Goal: Task Accomplishment & Management: Manage account settings

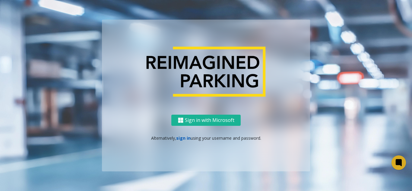
click at [183, 140] on link "sign in" at bounding box center [183, 138] width 14 height 6
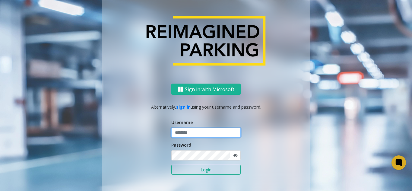
click at [175, 135] on input "text" at bounding box center [205, 133] width 69 height 10
paste input "**********"
type input "**********"
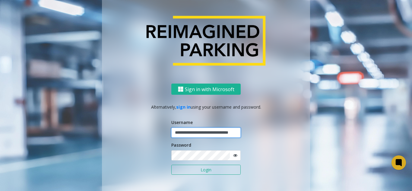
click at [182, 131] on input "**********" at bounding box center [205, 133] width 69 height 10
click at [186, 130] on input "text" at bounding box center [205, 133] width 69 height 10
paste input "*******"
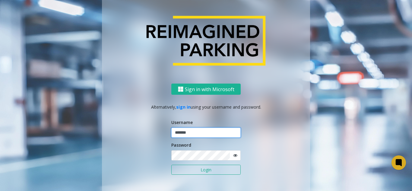
type input "*******"
click at [178, 169] on button "Login" at bounding box center [205, 170] width 69 height 10
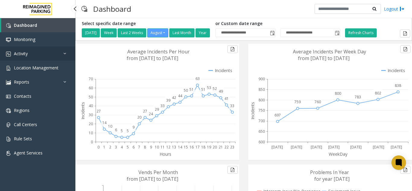
click at [55, 60] on link "Activity" at bounding box center [37, 53] width 75 height 14
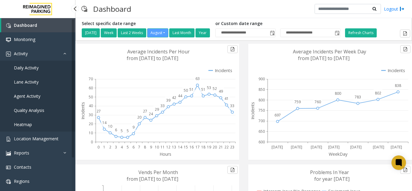
click at [54, 66] on link "Daily Activity" at bounding box center [37, 68] width 75 height 14
click at [53, 72] on app-root "**********" at bounding box center [206, 95] width 412 height 191
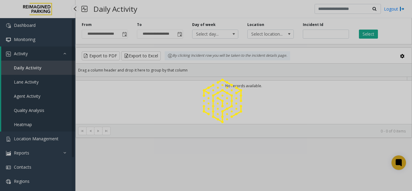
click at [53, 72] on div at bounding box center [206, 95] width 412 height 191
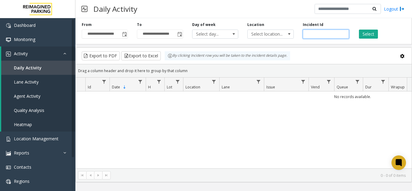
click at [325, 36] on input "number" at bounding box center [326, 34] width 46 height 9
paste input "*******"
click at [369, 30] on button "Select" at bounding box center [368, 34] width 19 height 9
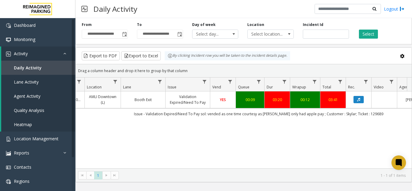
scroll to position [0, 104]
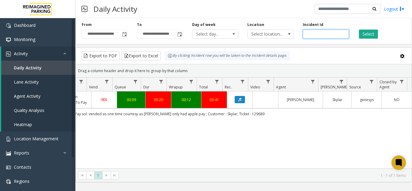
click at [322, 35] on input "*******" at bounding box center [326, 34] width 46 height 9
paste input "number"
type input "*******"
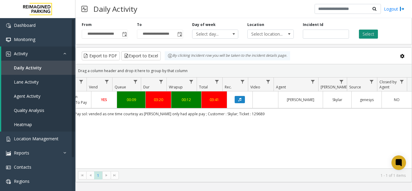
click at [373, 33] on button "Select" at bounding box center [368, 34] width 19 height 9
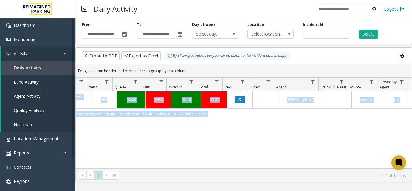
drag, startPoint x: 282, startPoint y: 169, endPoint x: 266, endPoint y: 168, distance: 16.3
click at [266, 168] on kendo-grid "Export to PDF Export to Excel By clicking Incident row you will be taken to the…" at bounding box center [243, 114] width 337 height 135
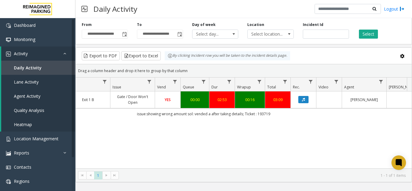
click at [231, 139] on div "4058540 [DATE] 08:20:25 PM 20 I9-[GEOGRAPHIC_DATA][STREET_ADDRESS] (I) Exit 1 B…" at bounding box center [244, 129] width 336 height 77
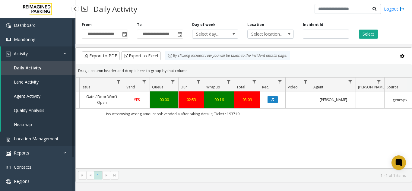
click at [47, 138] on span "Location Management" at bounding box center [36, 139] width 45 height 6
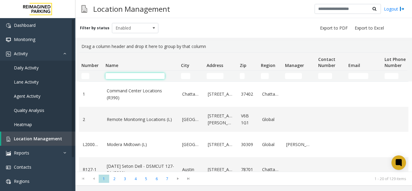
click at [126, 75] on input "Name Filter" at bounding box center [135, 76] width 59 height 6
type input "***"
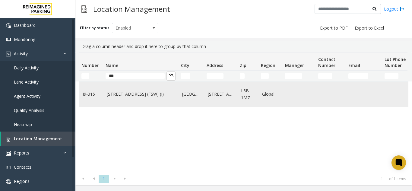
click at [123, 97] on link "[STREET_ADDRESS] (FSW) (I)" at bounding box center [141, 94] width 68 height 7
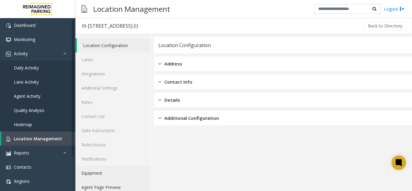
drag, startPoint x: 107, startPoint y: 189, endPoint x: 131, endPoint y: 176, distance: 26.6
click at [107, 189] on link "Agent Page Preview" at bounding box center [112, 187] width 75 height 14
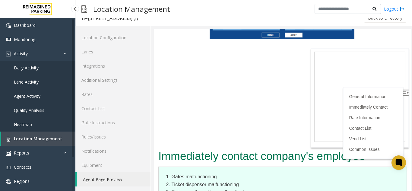
click at [61, 135] on link "Location Management" at bounding box center [38, 139] width 74 height 14
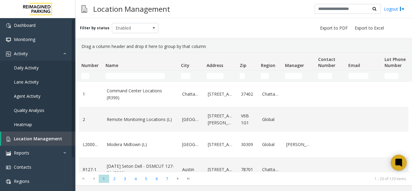
click at [402, 160] on icon at bounding box center [399, 163] width 7 height 8
click at [401, 161] on icon at bounding box center [399, 162] width 5 height 5
click at [28, 134] on link "Location Management" at bounding box center [38, 139] width 74 height 14
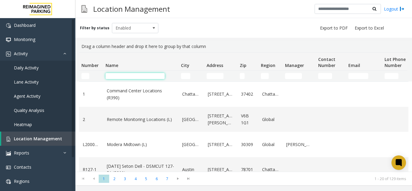
click at [132, 76] on input "Name Filter" at bounding box center [135, 76] width 59 height 6
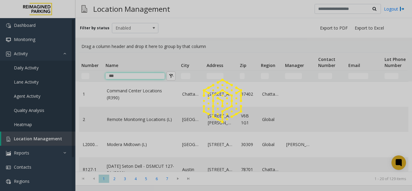
type input "***"
click at [61, 70] on link "Daily Activity" at bounding box center [37, 68] width 75 height 14
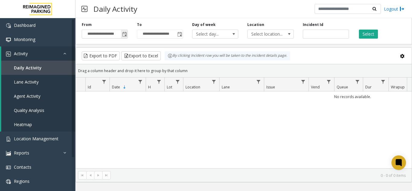
click at [127, 34] on span "Toggle popup" at bounding box center [124, 34] width 5 height 5
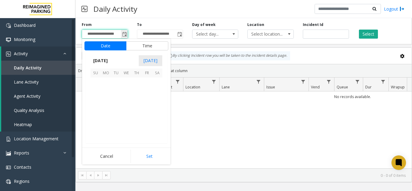
scroll to position [108294, 0]
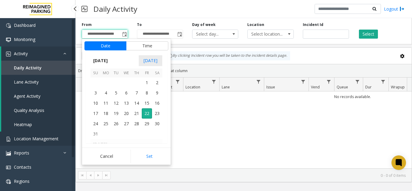
click at [44, 140] on span "Location Management" at bounding box center [36, 139] width 45 height 6
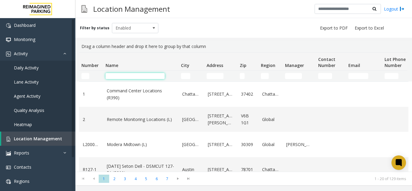
click at [112, 77] on input "Name Filter" at bounding box center [135, 76] width 59 height 6
type input "***"
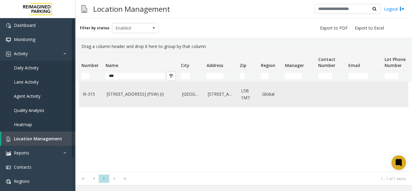
click at [136, 94] on link "[STREET_ADDRESS] (FSW) (I)" at bounding box center [141, 94] width 68 height 7
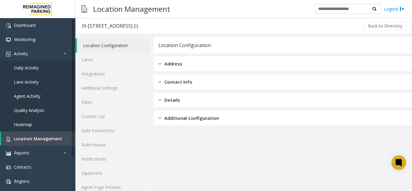
drag, startPoint x: 136, startPoint y: 94, endPoint x: 303, endPoint y: 122, distance: 169.4
click at [345, 112] on div "Additional Configuration" at bounding box center [283, 118] width 258 height 15
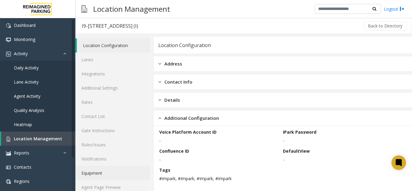
click at [147, 180] on link "Equipment" at bounding box center [112, 173] width 75 height 14
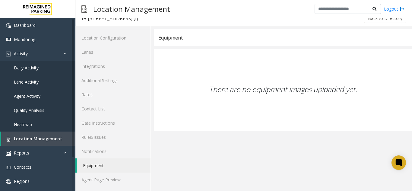
scroll to position [8, 0]
click at [146, 180] on link "Agent Page Preview" at bounding box center [112, 179] width 75 height 14
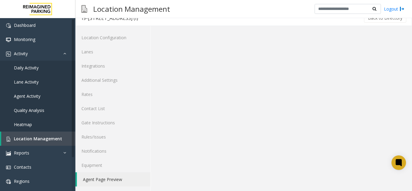
click at [77, 172] on link "Agent Page Preview" at bounding box center [114, 179] width 74 height 14
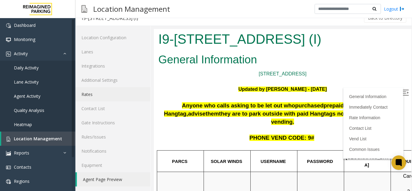
click at [91, 93] on link "Rates" at bounding box center [112, 94] width 75 height 14
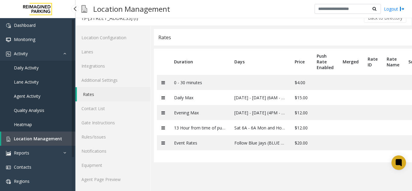
click at [49, 138] on span "Location Management" at bounding box center [38, 139] width 48 height 6
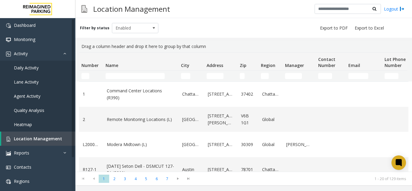
click at [128, 80] on td "Name Filter" at bounding box center [140, 76] width 75 height 11
click at [127, 78] on input "Name Filter" at bounding box center [135, 76] width 59 height 6
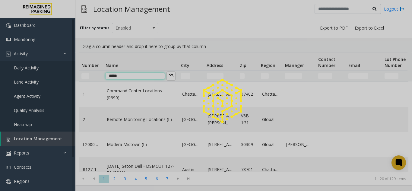
type input "*****"
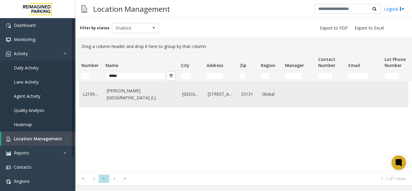
click at [130, 95] on link "[PERSON_NAME][GEOGRAPHIC_DATA] (L)" at bounding box center [141, 95] width 68 height 14
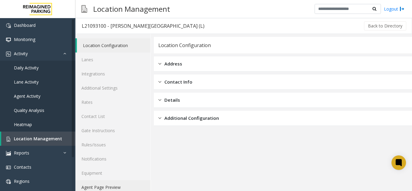
click at [129, 185] on link "Agent Page Preview" at bounding box center [112, 187] width 75 height 14
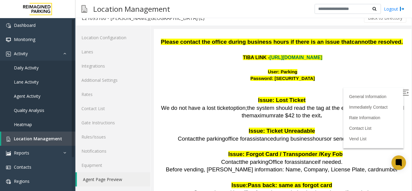
scroll to position [694, 0]
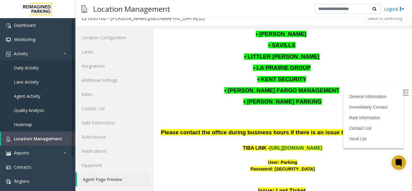
click at [285, 146] on link "[URL][DOMAIN_NAME]" at bounding box center [296, 148] width 53 height 5
click at [50, 138] on span "Location Management" at bounding box center [38, 139] width 48 height 6
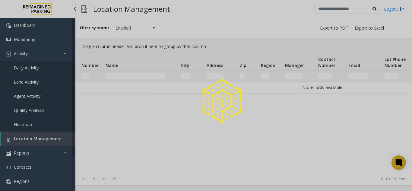
click at [50, 138] on div at bounding box center [206, 95] width 412 height 191
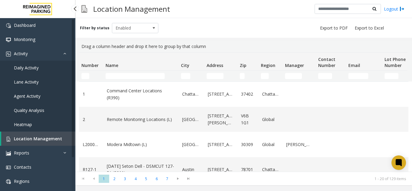
click at [31, 65] on span "Daily Activity" at bounding box center [26, 68] width 25 height 6
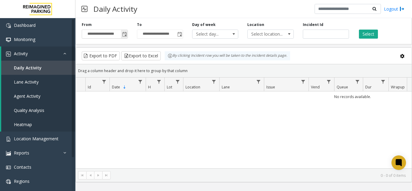
click at [128, 32] on span "**********" at bounding box center [105, 34] width 46 height 9
click at [127, 34] on span "Toggle popup" at bounding box center [124, 34] width 5 height 5
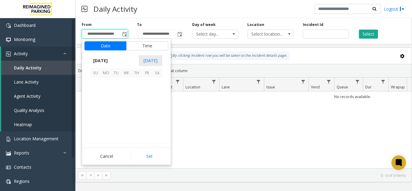
scroll to position [108294, 0]
click at [124, 113] on span "20" at bounding box center [126, 113] width 10 height 10
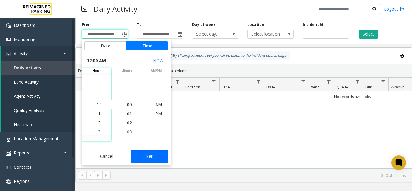
click at [149, 156] on button "Set" at bounding box center [150, 156] width 38 height 13
type input "**********"
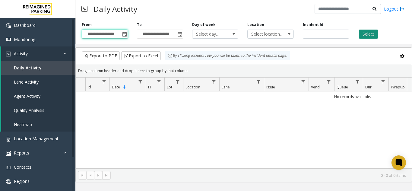
click at [366, 31] on button "Select" at bounding box center [368, 34] width 19 height 9
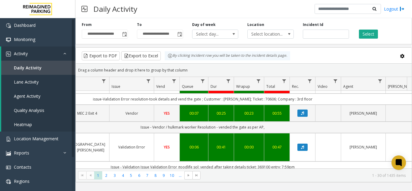
scroll to position [30, 155]
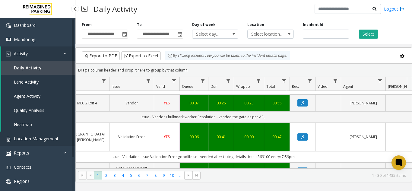
click at [58, 139] on link "Location Management" at bounding box center [37, 139] width 75 height 14
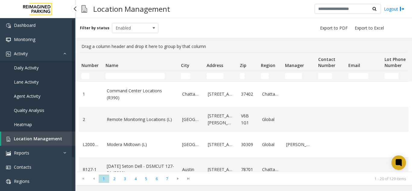
click at [52, 67] on link "Daily Activity" at bounding box center [37, 68] width 75 height 14
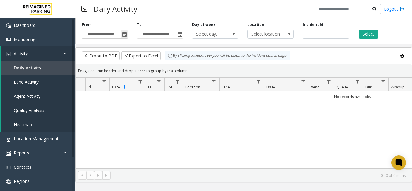
click at [126, 34] on span "Toggle popup" at bounding box center [124, 34] width 5 height 5
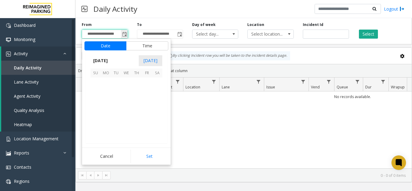
scroll to position [108294, 0]
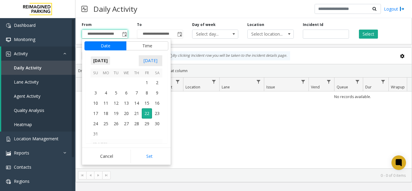
click at [101, 59] on span "[DATE]" at bounding box center [101, 60] width 20 height 9
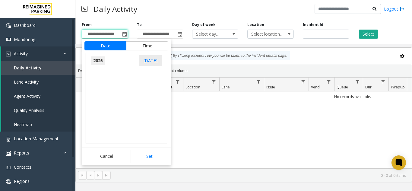
scroll to position [6446, 0]
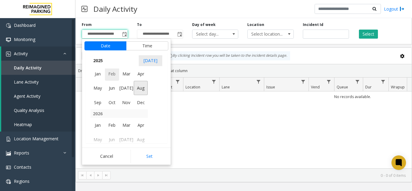
click at [107, 75] on span "Feb" at bounding box center [112, 73] width 14 height 14
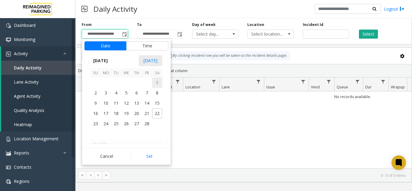
click at [154, 85] on span "1" at bounding box center [157, 83] width 10 height 10
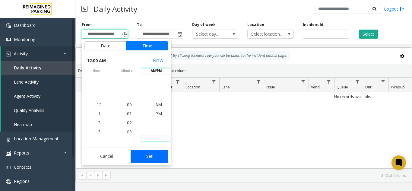
click at [148, 156] on button "Set" at bounding box center [150, 156] width 38 height 13
type input "**********"
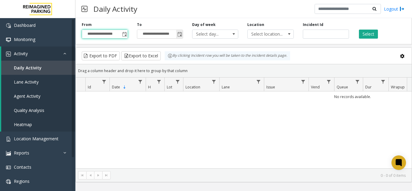
click at [178, 33] on span "Toggle popup" at bounding box center [180, 34] width 5 height 5
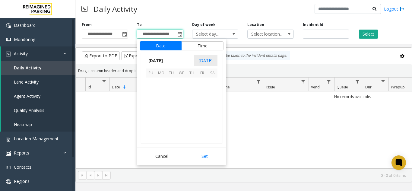
scroll to position [9, 0]
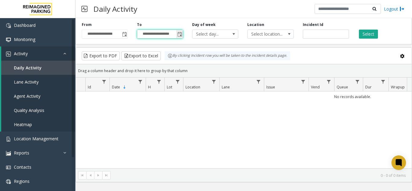
click at [179, 35] on span "Toggle popup" at bounding box center [180, 34] width 5 height 5
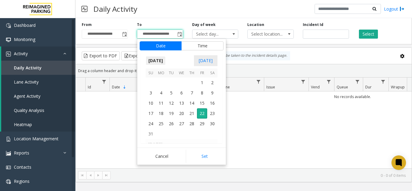
click at [155, 57] on app-root "**********" at bounding box center [206, 95] width 412 height 191
click at [156, 61] on span "[DATE]" at bounding box center [156, 60] width 20 height 9
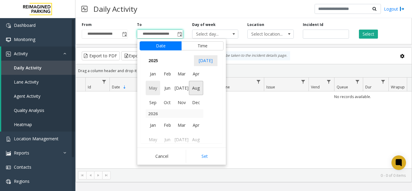
click at [155, 84] on span "May" at bounding box center [153, 88] width 14 height 14
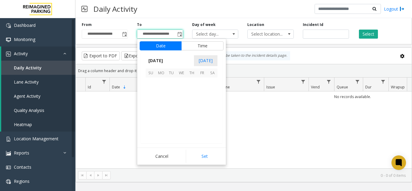
scroll to position [108078, 0]
click at [211, 125] on span "31" at bounding box center [212, 124] width 10 height 10
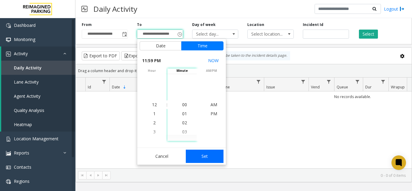
scroll to position [9, 0]
click at [209, 156] on button "Set" at bounding box center [205, 156] width 38 height 13
type input "**********"
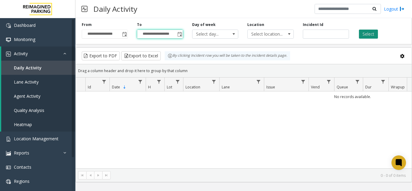
click at [377, 36] on button "Select" at bounding box center [368, 34] width 19 height 9
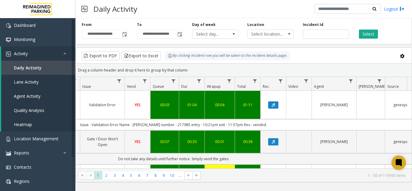
scroll to position [0, 216]
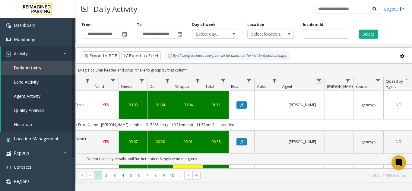
click at [321, 83] on span "Data table" at bounding box center [319, 81] width 5 height 5
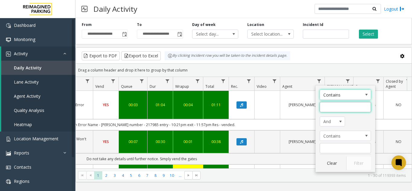
click at [343, 104] on input "Agent Filter" at bounding box center [345, 107] width 51 height 10
type input "******"
click button "Filter" at bounding box center [359, 163] width 25 height 13
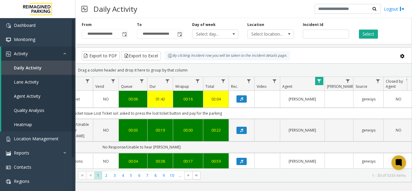
click at [317, 84] on link "Data table" at bounding box center [320, 81] width 8 height 8
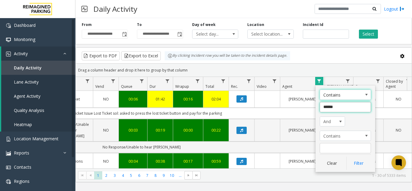
click at [326, 104] on input "******" at bounding box center [345, 107] width 51 height 10
type input "****"
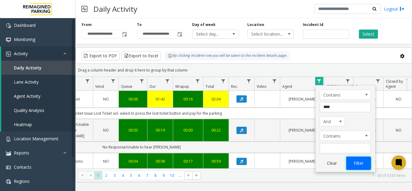
click at [356, 162] on button "Filter" at bounding box center [359, 163] width 25 height 13
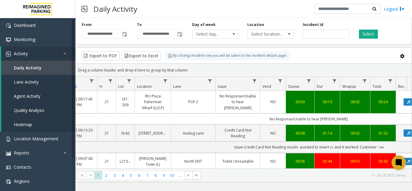
scroll to position [0, 132]
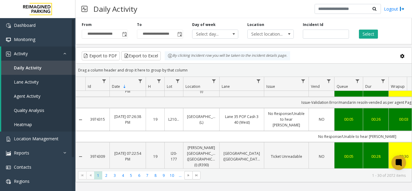
click at [125, 87] on span "Sortable" at bounding box center [124, 86] width 5 height 5
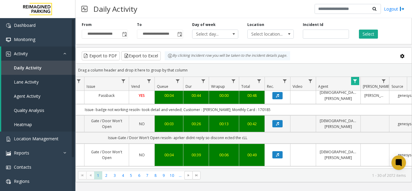
drag, startPoint x: 227, startPoint y: 169, endPoint x: 220, endPoint y: 171, distance: 7.4
click at [220, 171] on kendo-pager "* * * * * * * * * ** *** 1 2 3 4 5 6 7 8 9 10 ... 1 - 30 of 2072 items" at bounding box center [244, 175] width 336 height 14
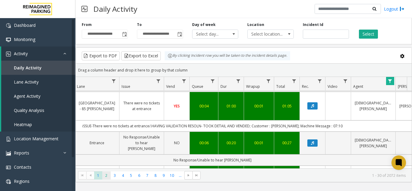
click at [104, 179] on span "2" at bounding box center [106, 175] width 8 height 8
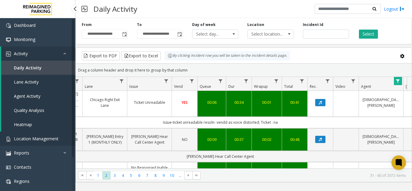
click at [47, 135] on link "Location Management" at bounding box center [37, 139] width 75 height 14
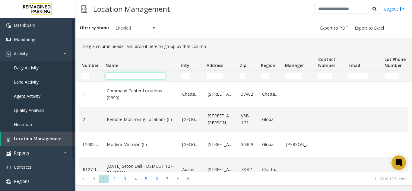
click at [115, 78] on input "Name Filter" at bounding box center [135, 76] width 59 height 6
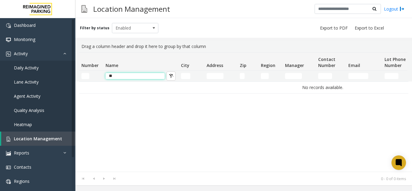
type input "*"
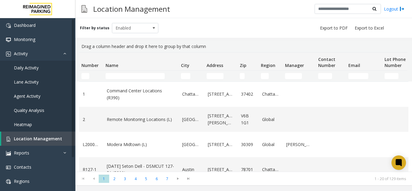
click at [131, 4] on h3 "Location Management" at bounding box center [131, 9] width 83 height 15
click at [126, 30] on span "Enabled" at bounding box center [130, 28] width 37 height 10
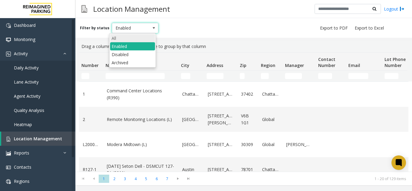
click at [126, 38] on li "All" at bounding box center [132, 38] width 45 height 8
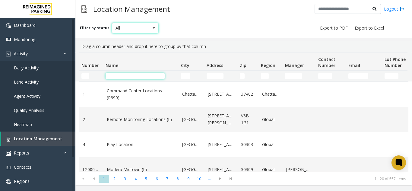
click at [122, 74] on input "Name Filter" at bounding box center [135, 76] width 59 height 6
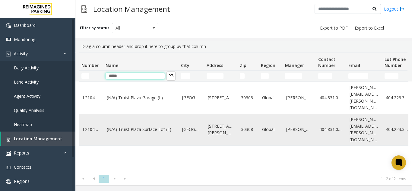
type input "*****"
click at [138, 133] on link "(N/A) Truist Plaza Surface Lot (L)" at bounding box center [141, 129] width 68 height 7
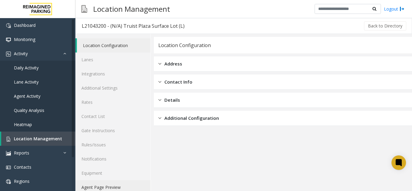
click at [128, 184] on link "Agent Page Preview" at bounding box center [112, 187] width 75 height 14
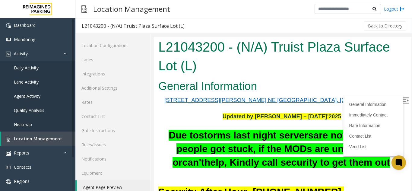
click at [403, 103] on img at bounding box center [406, 101] width 6 height 6
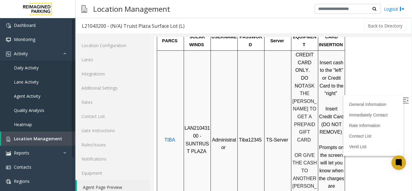
scroll to position [332, 0]
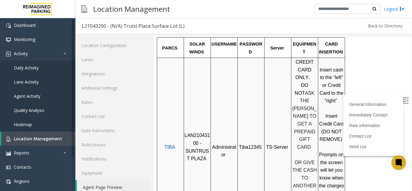
click at [191, 133] on span "LAN21043100 - SUNTRUST PLAZA" at bounding box center [198, 147] width 26 height 28
copy span "LAN21043100"
click at [26, 139] on span "Location Management" at bounding box center [38, 139] width 48 height 6
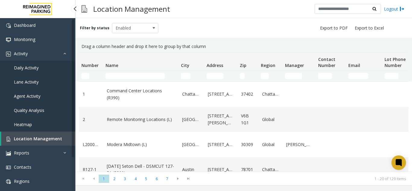
click at [29, 67] on span "Daily Activity" at bounding box center [26, 68] width 25 height 6
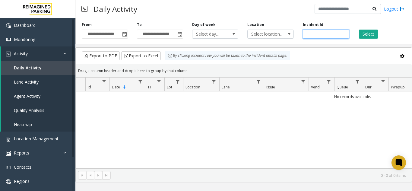
click at [326, 35] on input "number" at bounding box center [326, 34] width 46 height 9
click at [361, 34] on button "Select" at bounding box center [368, 34] width 19 height 9
click at [309, 37] on input "number" at bounding box center [326, 34] width 46 height 9
type input "*******"
click at [365, 36] on button "Select" at bounding box center [368, 34] width 19 height 9
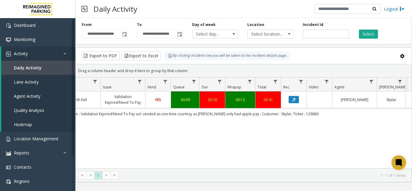
scroll to position [0, 166]
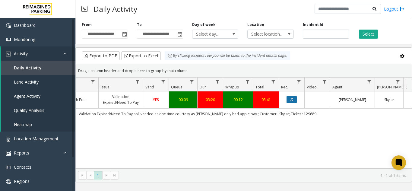
click at [295, 101] on button "Data table" at bounding box center [292, 99] width 10 height 7
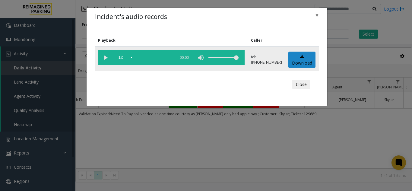
click at [103, 59] on vg-play-pause at bounding box center [105, 57] width 15 height 15
drag, startPoint x: 131, startPoint y: 58, endPoint x: 104, endPoint y: 53, distance: 28.0
click at [104, 53] on vg-controls "1x 03:22" at bounding box center [171, 57] width 147 height 15
click at [130, 57] on vg-controls "1x 03:22" at bounding box center [171, 57] width 147 height 15
click at [133, 57] on div "scrub bar" at bounding box center [151, 57] width 41 height 15
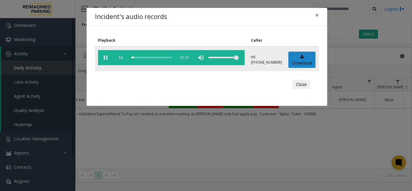
click at [107, 59] on vg-play-pause at bounding box center [105, 57] width 15 height 15
click at [318, 16] on span "×" at bounding box center [318, 15] width 4 height 8
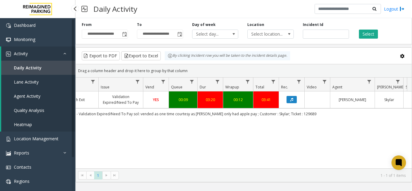
click at [31, 131] on link "Heatmap" at bounding box center [38, 124] width 74 height 14
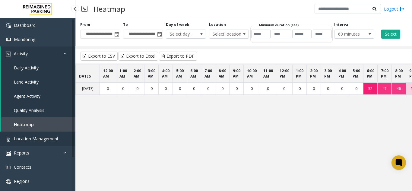
click at [65, 138] on link "Location Management" at bounding box center [37, 139] width 75 height 14
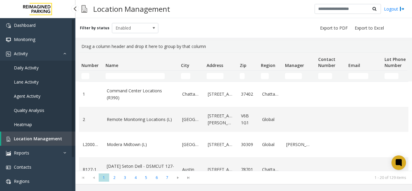
click at [44, 63] on link "Daily Activity" at bounding box center [37, 68] width 75 height 14
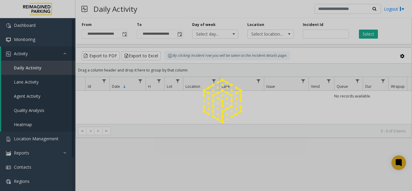
click at [306, 33] on div at bounding box center [206, 95] width 412 height 191
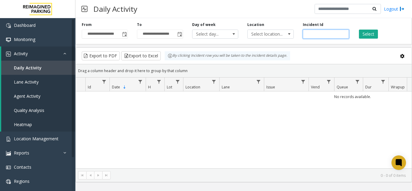
click at [306, 33] on input "number" at bounding box center [326, 34] width 46 height 9
click at [53, 142] on link "Location Management" at bounding box center [37, 139] width 75 height 14
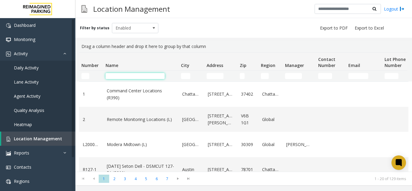
click at [117, 77] on input "Name Filter" at bounding box center [135, 76] width 59 height 6
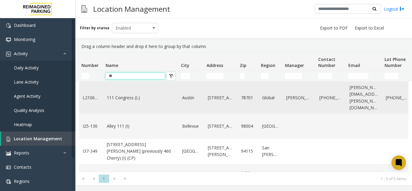
type input "**"
click at [115, 98] on link "111 Congress (L)" at bounding box center [141, 98] width 68 height 7
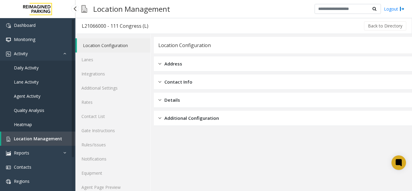
click at [61, 135] on link "Location Management" at bounding box center [38, 139] width 74 height 14
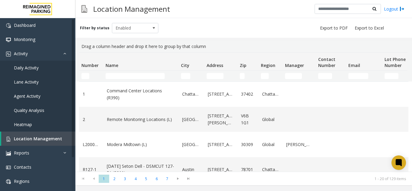
click at [111, 72] on td "Name Filter" at bounding box center [140, 76] width 75 height 11
click at [113, 76] on input "Name Filter" at bounding box center [135, 76] width 59 height 6
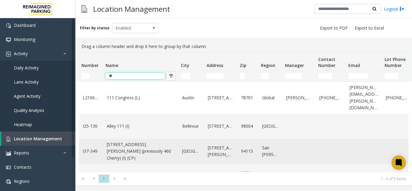
scroll to position [40, 0]
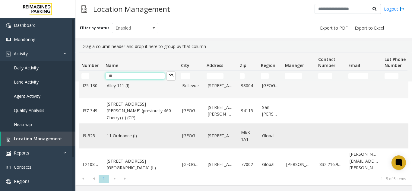
type input "**"
click at [139, 133] on link "11 Ordnance (I)" at bounding box center [141, 136] width 68 height 7
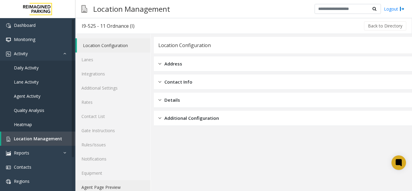
click at [101, 187] on link "Agent Page Preview" at bounding box center [112, 187] width 75 height 14
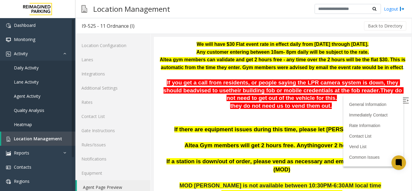
scroll to position [91, 0]
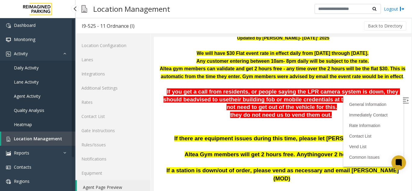
click at [51, 133] on link "Location Management" at bounding box center [38, 139] width 74 height 14
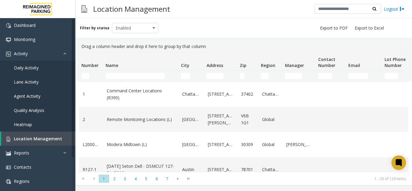
click at [117, 79] on td "Name Filter" at bounding box center [140, 76] width 75 height 11
click at [116, 76] on input "Name Filter" at bounding box center [135, 76] width 59 height 6
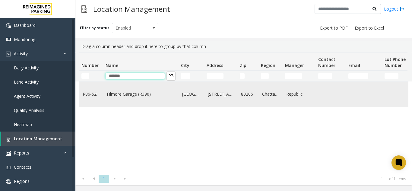
type input "*******"
click at [122, 94] on link "Filmore Garage (R390)" at bounding box center [141, 94] width 68 height 7
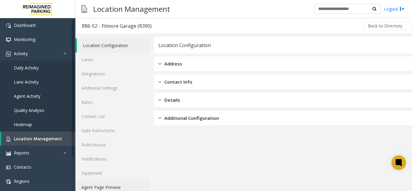
click at [121, 191] on link "Agent Page Preview" at bounding box center [112, 187] width 75 height 14
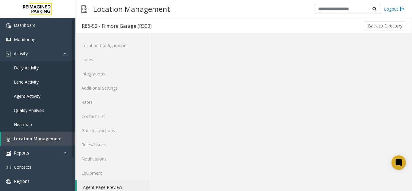
click at [121, 191] on link "Agent Page Preview" at bounding box center [114, 187] width 74 height 14
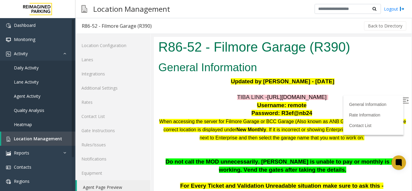
scroll to position [60, 0]
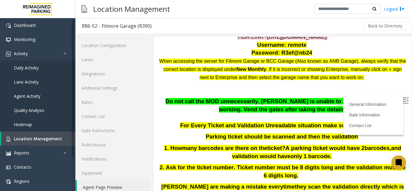
click at [403, 101] on img at bounding box center [406, 101] width 6 height 6
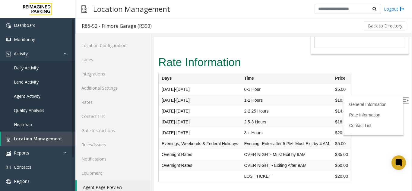
scroll to position [1289, 0]
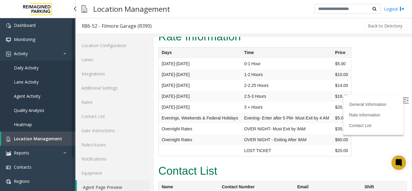
click at [39, 140] on span "Location Management" at bounding box center [38, 139] width 48 height 6
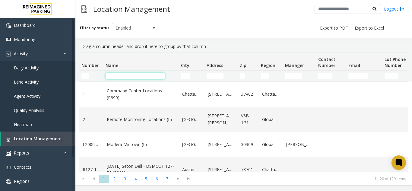
click at [143, 75] on input "Name Filter" at bounding box center [135, 76] width 59 height 6
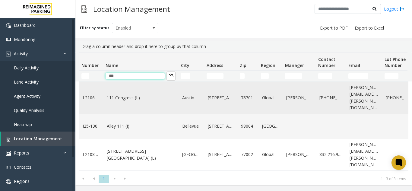
type input "***"
click at [139, 95] on link "111 Congress (L)" at bounding box center [141, 98] width 68 height 7
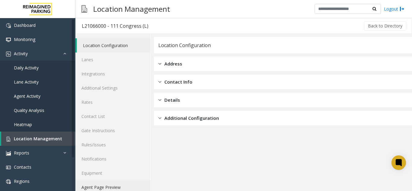
click at [152, 183] on div "Location Configuration Address Contact Info Details Additional Configuration" at bounding box center [281, 116] width 261 height 165
click at [105, 183] on link "Agent Page Preview" at bounding box center [112, 187] width 75 height 14
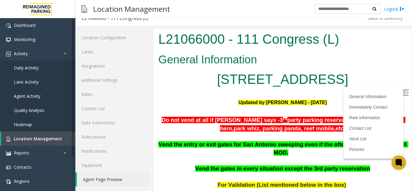
click at [403, 90] on img at bounding box center [406, 93] width 6 height 6
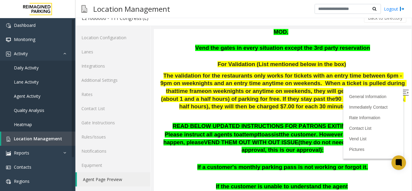
scroll to position [60, 0]
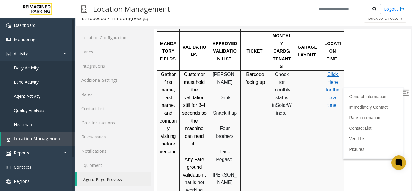
drag, startPoint x: 156, startPoint y: 83, endPoint x: 299, endPoint y: 38, distance: 149.7
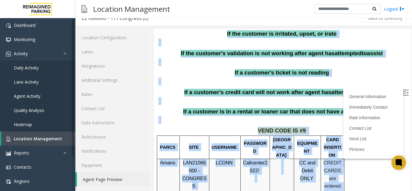
scroll to position [273, 0]
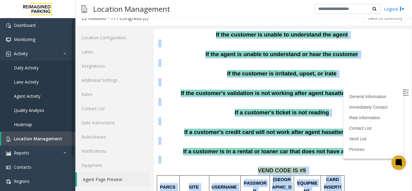
click at [330, 79] on div "READ BELOW UPDATED INSTRUCTIONS FOR PATRONS EXITING THE GARAGE: Please instruct…" at bounding box center [283, 67] width 249 height 193
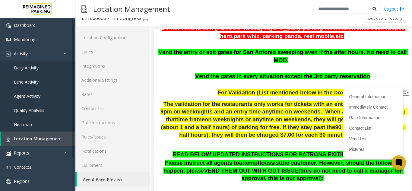
scroll to position [91, 0]
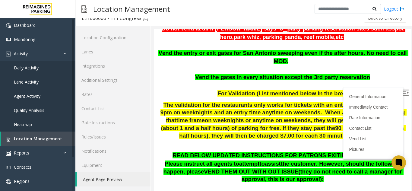
drag, startPoint x: 182, startPoint y: 141, endPoint x: 309, endPoint y: 173, distance: 130.1
click at [309, 173] on p "Please instruct all agents to attempt to assist the customer. However, should t…" at bounding box center [283, 171] width 249 height 23
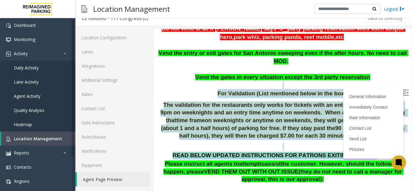
drag, startPoint x: 164, startPoint y: 79, endPoint x: 356, endPoint y: 146, distance: 203.2
click at [349, 143] on p at bounding box center [283, 147] width 249 height 8
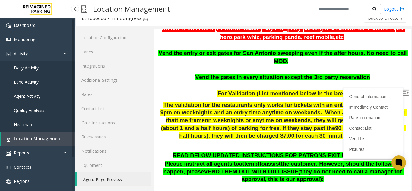
click at [34, 136] on link "Location Management" at bounding box center [38, 139] width 74 height 14
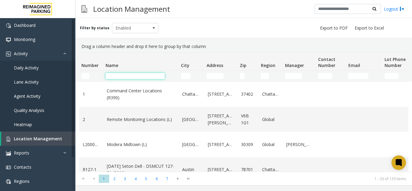
click at [139, 74] on input "Name Filter" at bounding box center [135, 76] width 59 height 6
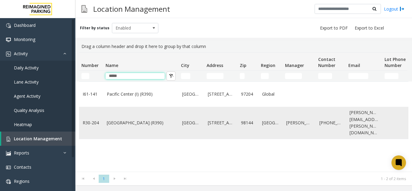
type input "*****"
click at [126, 122] on link "[GEOGRAPHIC_DATA] (R390)" at bounding box center [141, 123] width 68 height 7
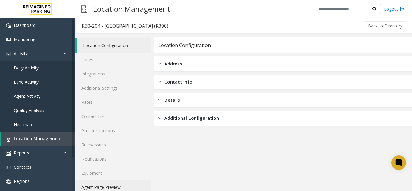
click at [120, 189] on link "Agent Page Preview" at bounding box center [112, 187] width 75 height 14
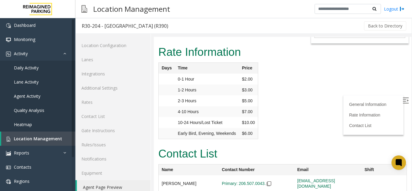
scroll to position [8, 0]
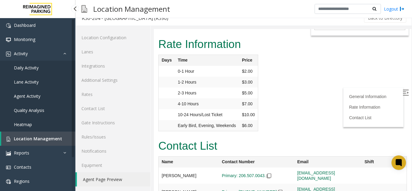
click at [51, 139] on span "Location Management" at bounding box center [38, 139] width 48 height 6
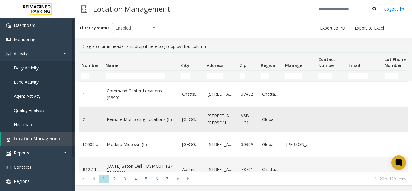
click at [138, 121] on link "Remote Monitoring Locations (L)" at bounding box center [141, 119] width 68 height 7
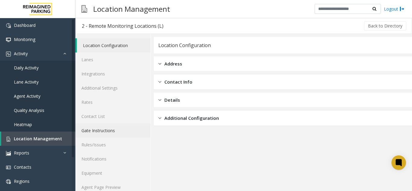
scroll to position [8, 0]
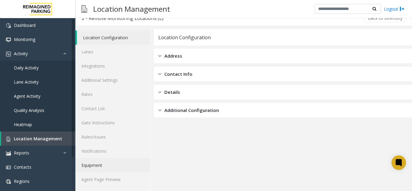
click at [139, 169] on link "Equipment" at bounding box center [112, 165] width 75 height 14
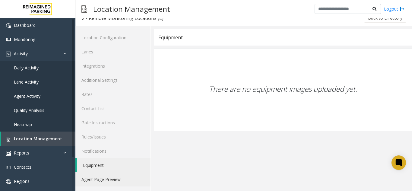
click at [132, 178] on link "Agent Page Preview" at bounding box center [112, 179] width 75 height 14
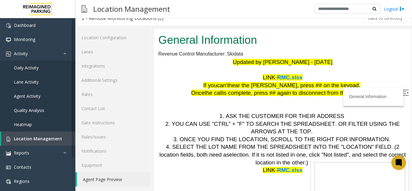
scroll to position [19, 0]
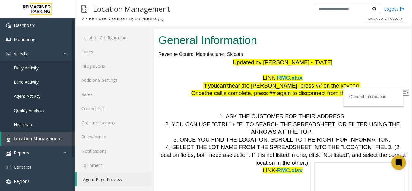
click at [277, 78] on span "RMC.xlsx" at bounding box center [289, 78] width 25 height 6
click at [289, 71] on p at bounding box center [283, 71] width 249 height 8
click at [288, 77] on span "RMC.xlsx" at bounding box center [289, 78] width 25 height 6
click at [16, 140] on span "Location Management" at bounding box center [38, 139] width 48 height 6
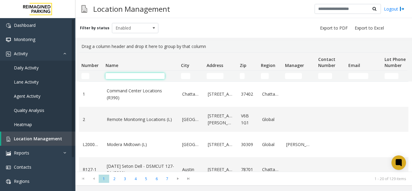
click at [120, 79] on input "Name Filter" at bounding box center [135, 76] width 59 height 6
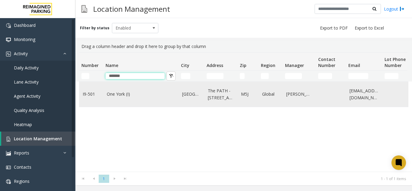
type input "*******"
click at [128, 93] on link "One York (I)" at bounding box center [141, 94] width 68 height 7
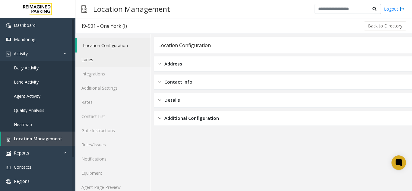
click at [103, 63] on link "Lanes" at bounding box center [112, 60] width 75 height 14
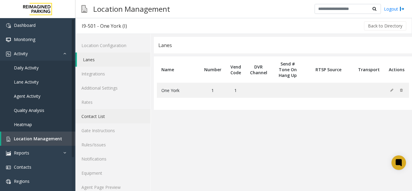
click at [90, 109] on link "Contact List" at bounding box center [112, 116] width 75 height 14
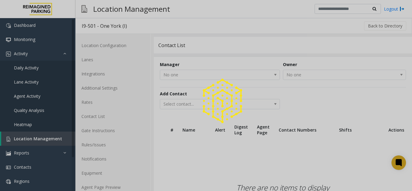
click at [95, 97] on div at bounding box center [206, 95] width 412 height 191
click at [96, 104] on div at bounding box center [206, 95] width 412 height 191
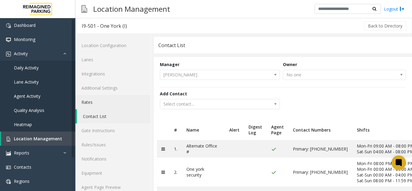
click at [96, 104] on link "Rates" at bounding box center [112, 102] width 75 height 14
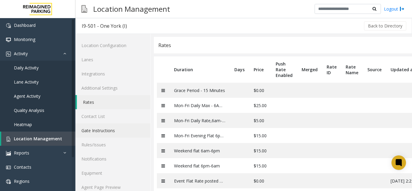
scroll to position [14, 0]
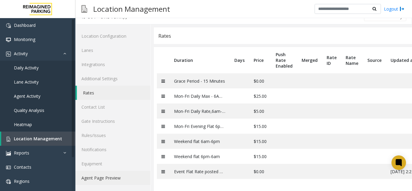
click at [104, 171] on link "Agent Page Preview" at bounding box center [112, 178] width 75 height 14
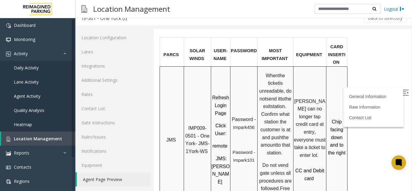
scroll to position [423, 0]
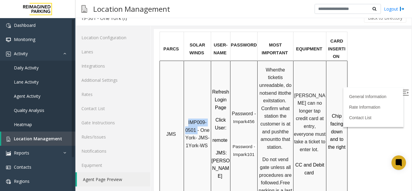
drag, startPoint x: 197, startPoint y: 111, endPoint x: 185, endPoint y: 102, distance: 15.1
click at [185, 119] on p "IMP009-0501 - One York- JMS-1York-WS" at bounding box center [197, 134] width 26 height 31
copy span "IMP009-0501"
click at [337, 138] on td "Chip facing down and to the right" at bounding box center [337, 132] width 21 height 142
click at [330, 114] on p "Chip facing down and to the right" at bounding box center [337, 131] width 20 height 39
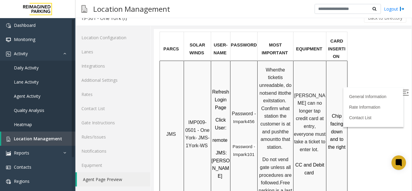
click at [332, 114] on span "Chip facing down and to the right" at bounding box center [338, 132] width 18 height 36
click at [403, 93] on img at bounding box center [406, 93] width 6 height 6
click at [339, 114] on span "Chip facing down and to the right" at bounding box center [338, 132] width 18 height 36
click at [329, 114] on span "Chip facing down and to the right" at bounding box center [338, 132] width 18 height 36
click at [342, 116] on span "Chip facing down and to the right" at bounding box center [338, 132] width 18 height 36
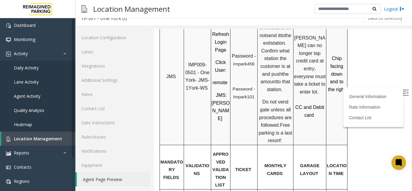
scroll to position [483, 0]
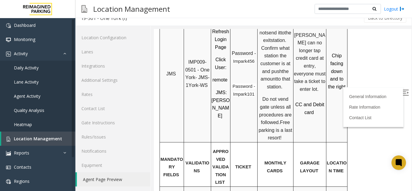
click at [330, 154] on div "LOCATION TIME" at bounding box center [337, 164] width 21 height 21
click at [341, 53] on span "Chip facing down and to the right" at bounding box center [338, 71] width 18 height 36
click at [344, 61] on p "Chip facing down and to the right" at bounding box center [337, 71] width 20 height 39
